Goal: Navigation & Orientation: Find specific page/section

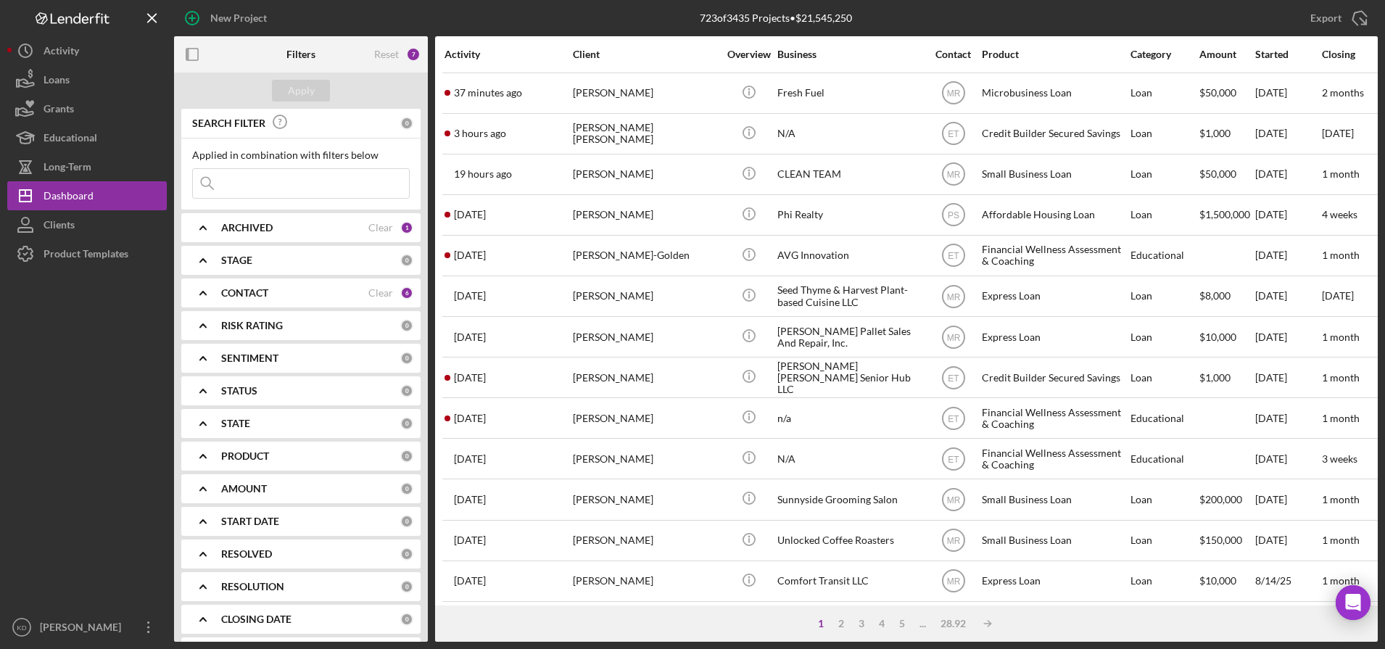
click at [1018, 15] on div "Export Icon/Export" at bounding box center [1177, 18] width 401 height 36
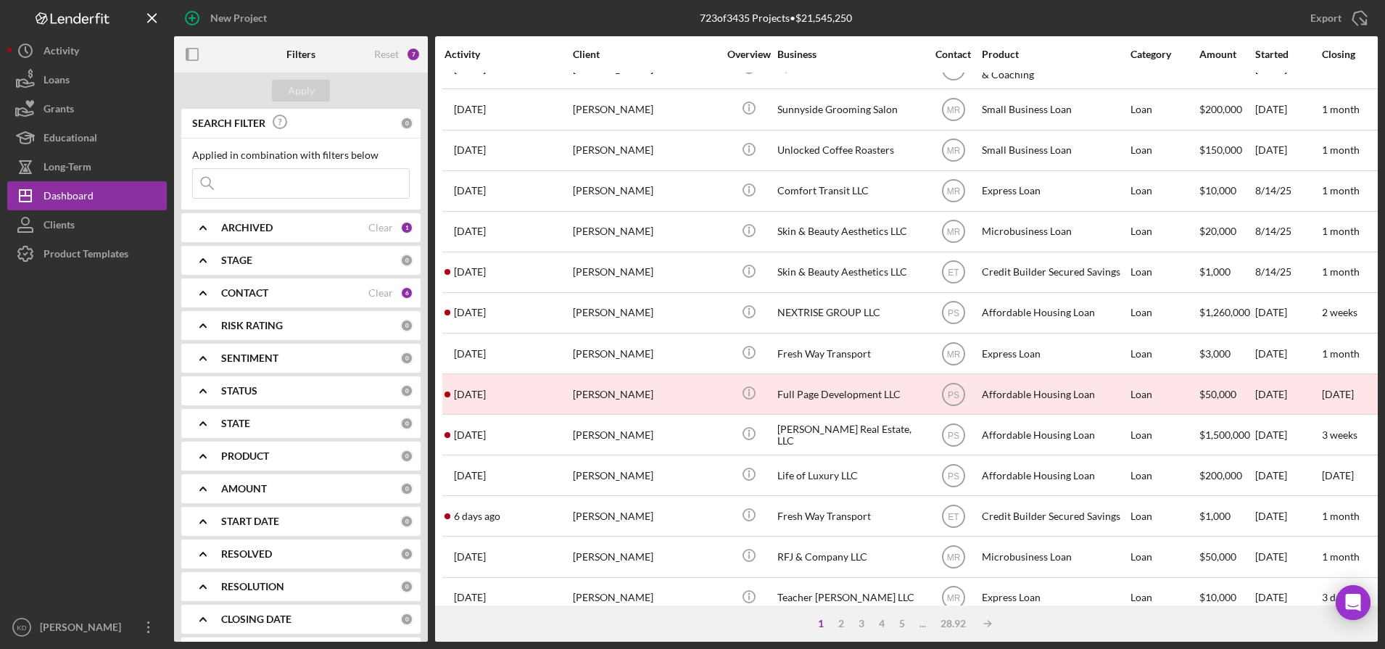
scroll to position [391, 0]
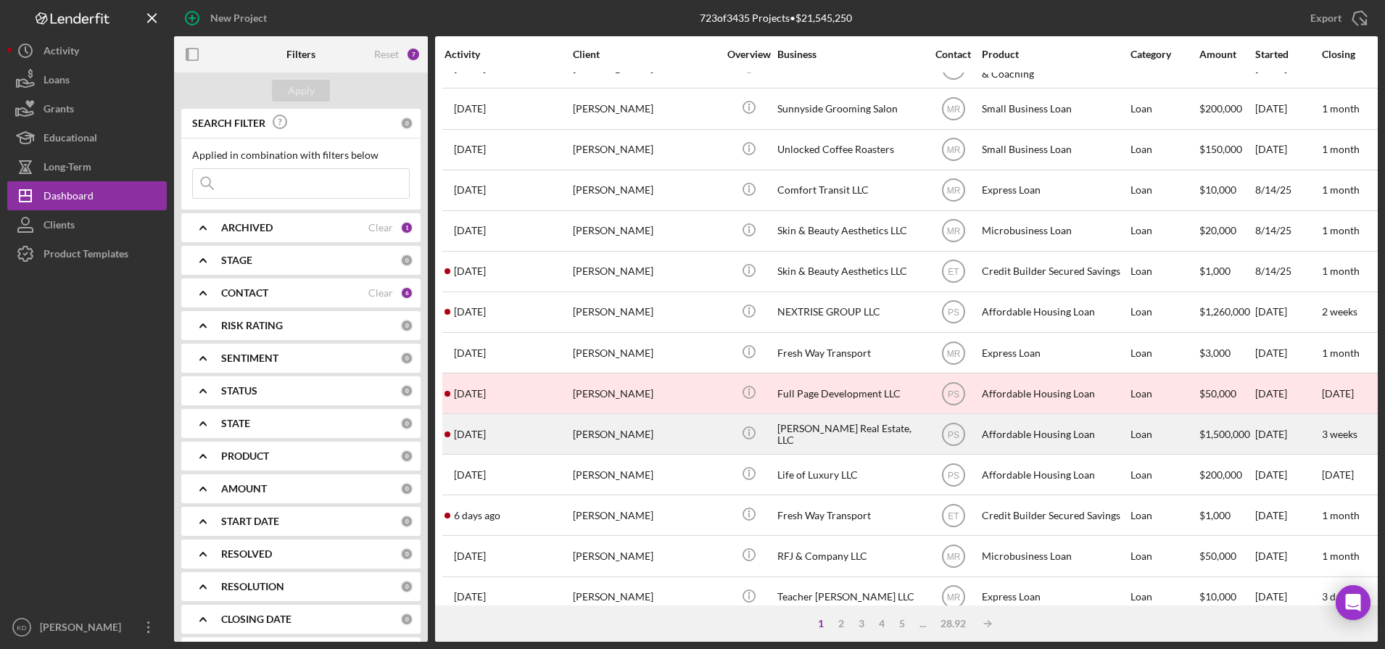
click at [722, 438] on div "Icon/Info" at bounding box center [749, 434] width 54 height 38
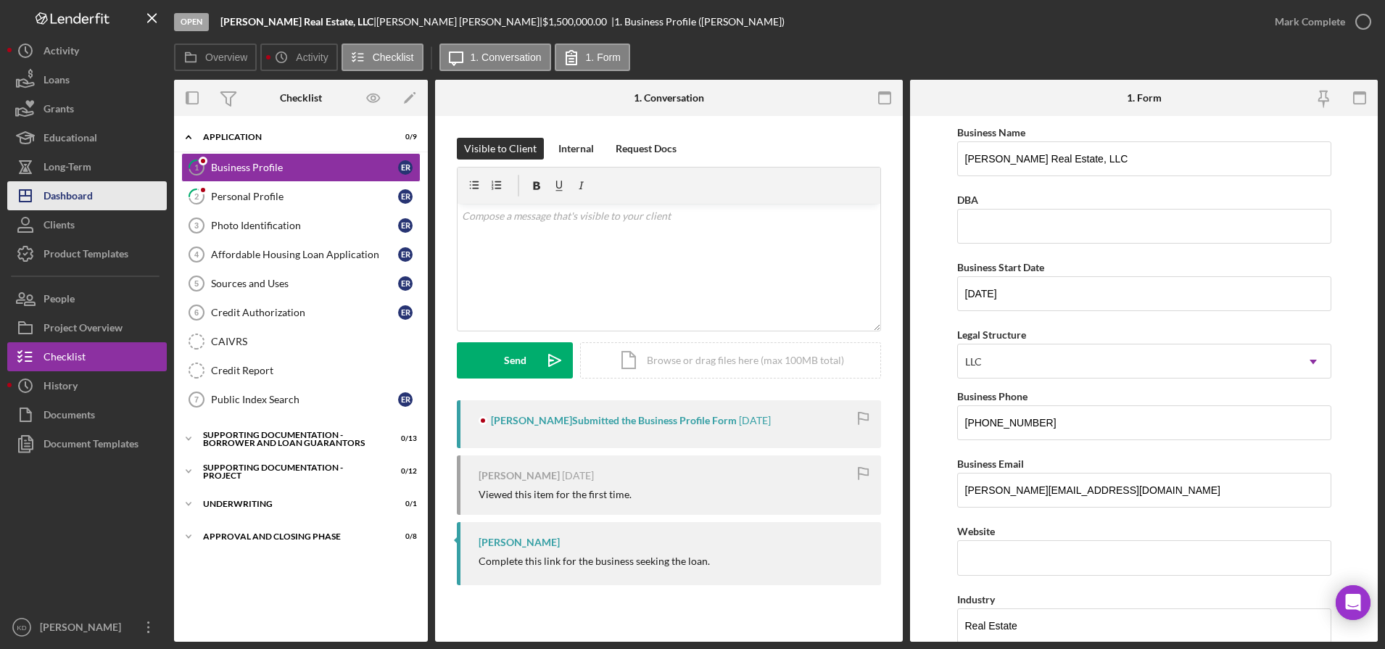
click at [92, 203] on div "Dashboard" at bounding box center [68, 197] width 49 height 33
